Goal: Information Seeking & Learning: Learn about a topic

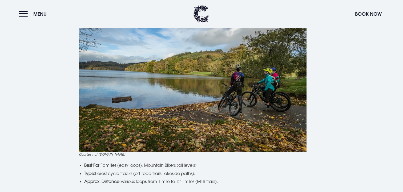
scroll to position [1239, 0]
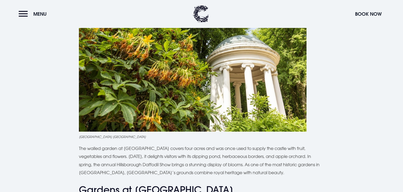
scroll to position [1351, 0]
